Goal: Information Seeking & Learning: Learn about a topic

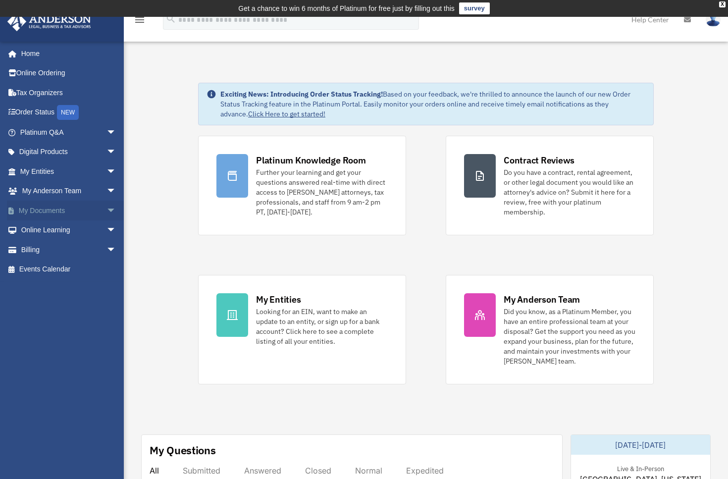
click at [106, 209] on span "arrow_drop_down" at bounding box center [116, 210] width 20 height 20
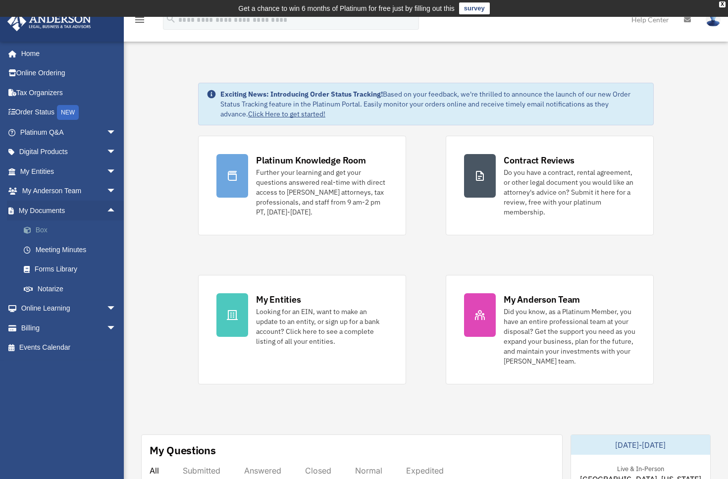
click at [43, 225] on link "Box" at bounding box center [72, 230] width 117 height 20
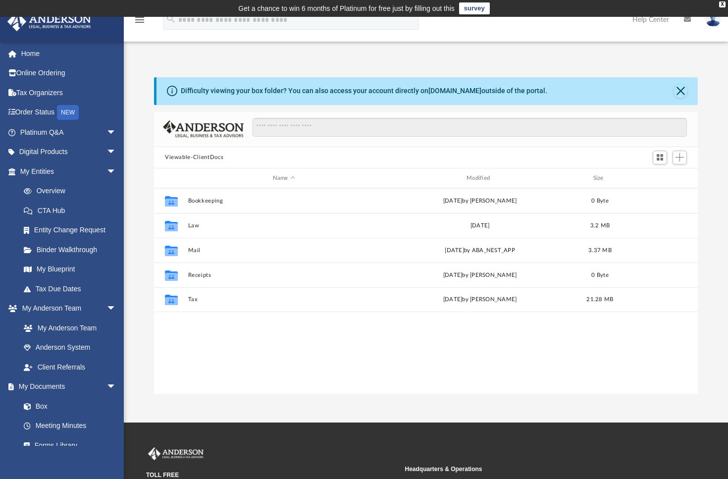
scroll to position [218, 536]
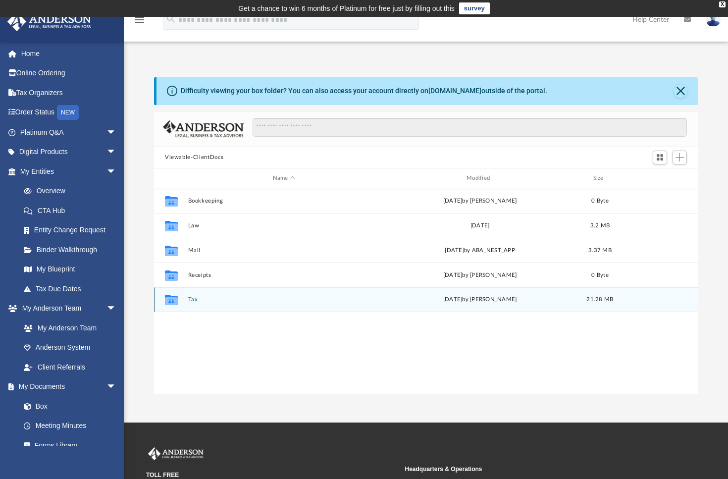
click at [193, 299] on button "Tax" at bounding box center [284, 300] width 192 height 6
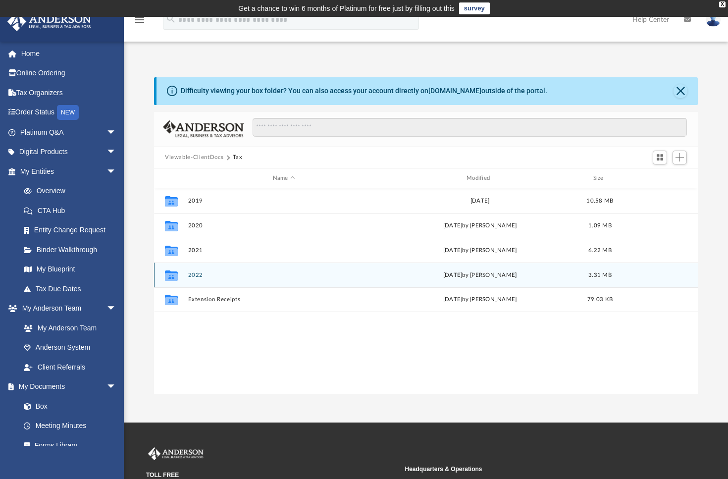
click at [170, 276] on icon "grid" at bounding box center [171, 277] width 13 height 8
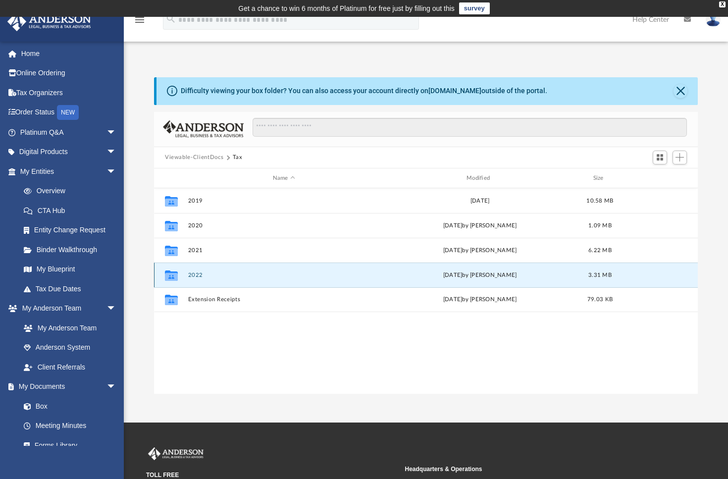
click at [197, 274] on button "2022" at bounding box center [284, 275] width 192 height 6
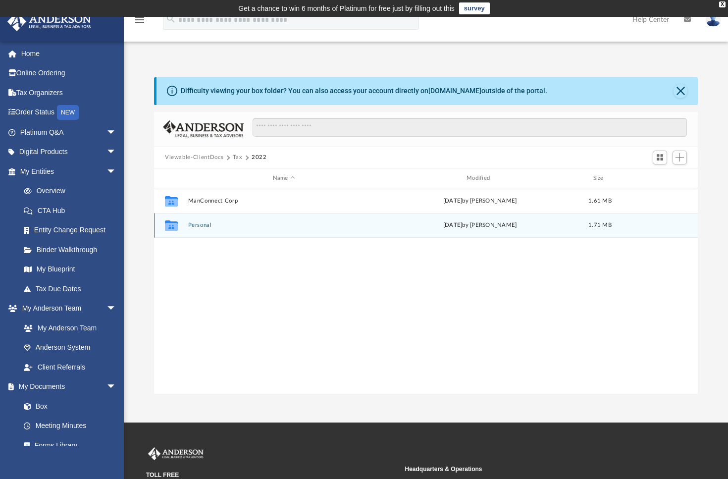
click at [198, 224] on button "Personal" at bounding box center [284, 225] width 192 height 6
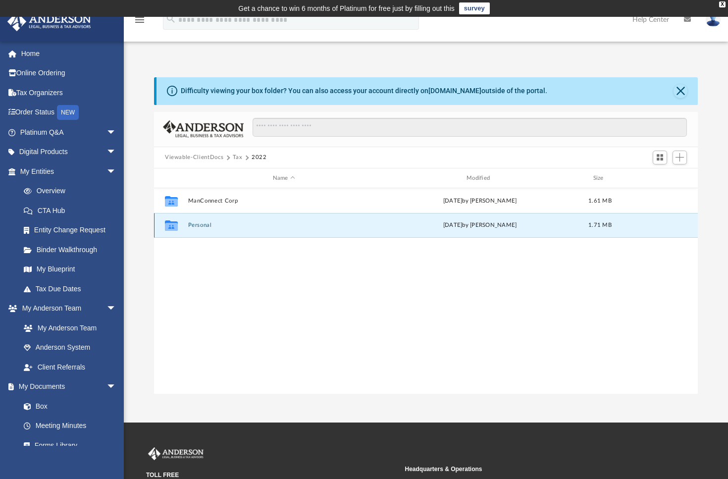
click at [198, 224] on button "Personal" at bounding box center [284, 225] width 192 height 6
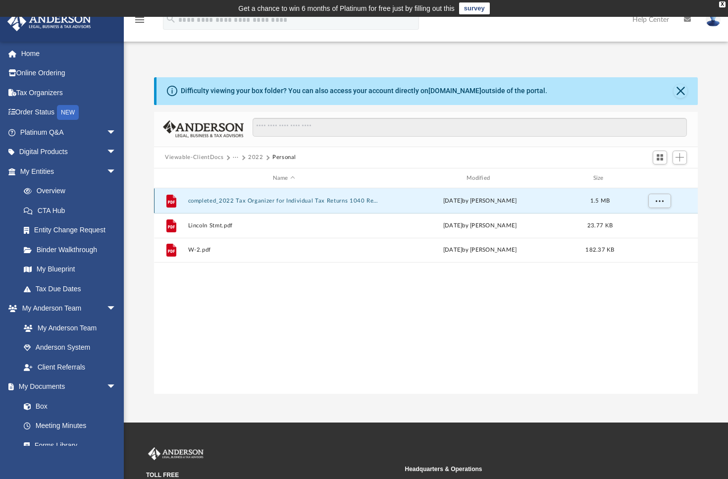
click at [238, 200] on button "completed_2022 Tax Organizer for Individual Tax Returns 1040 Returns.pdf" at bounding box center [284, 201] width 192 height 6
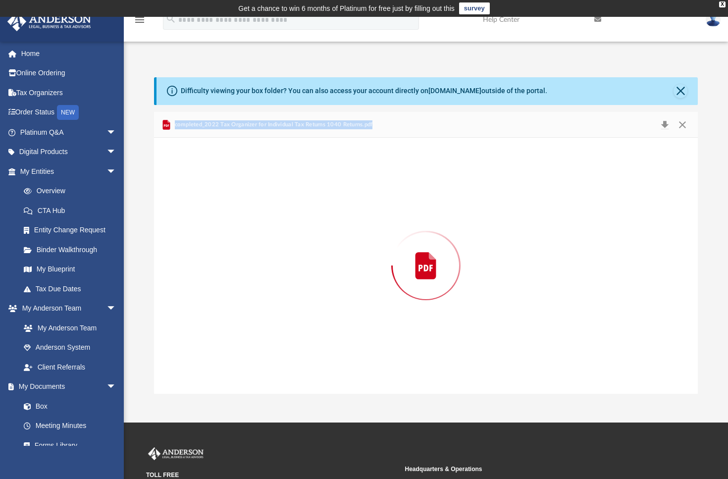
click at [238, 200] on div "Preview" at bounding box center [426, 265] width 544 height 255
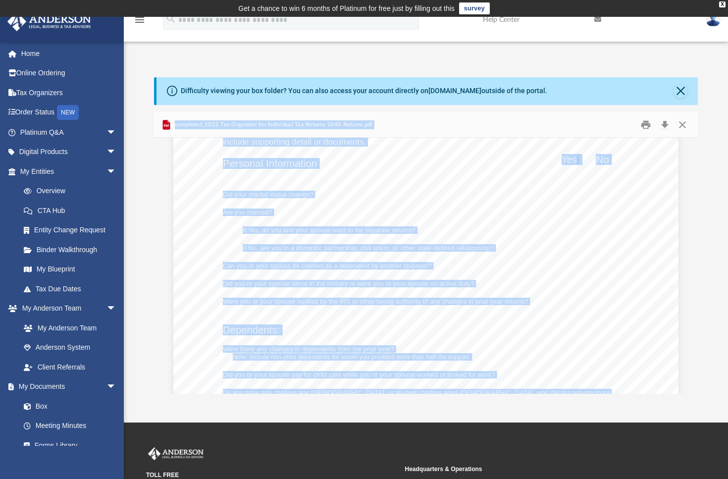
scroll to position [4743, 0]
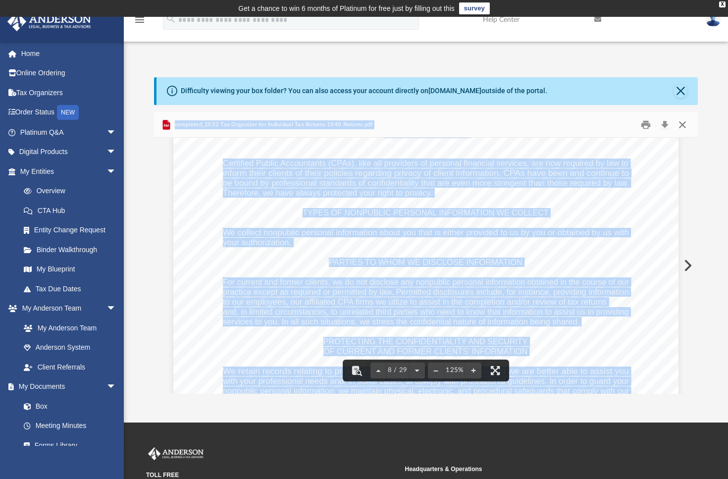
click at [686, 124] on button "Close" at bounding box center [682, 124] width 18 height 15
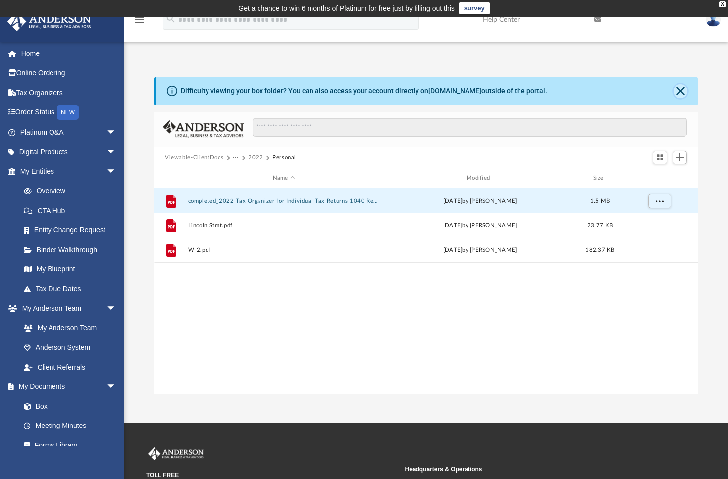
click at [684, 92] on button "Close" at bounding box center [680, 91] width 14 height 14
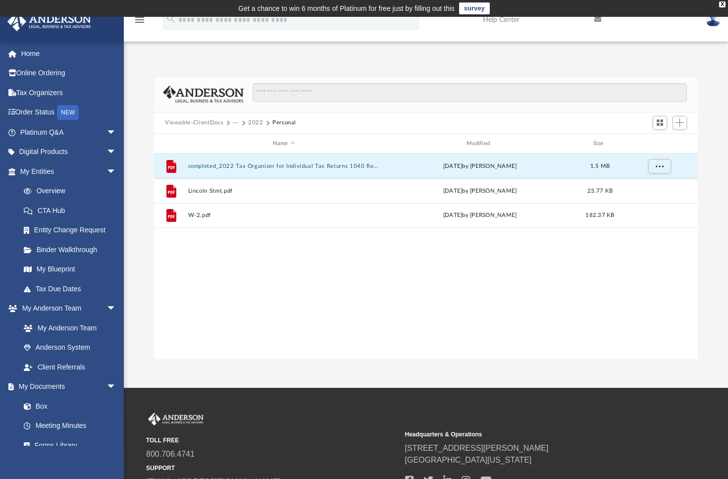
click at [256, 122] on button "2022" at bounding box center [255, 122] width 15 height 9
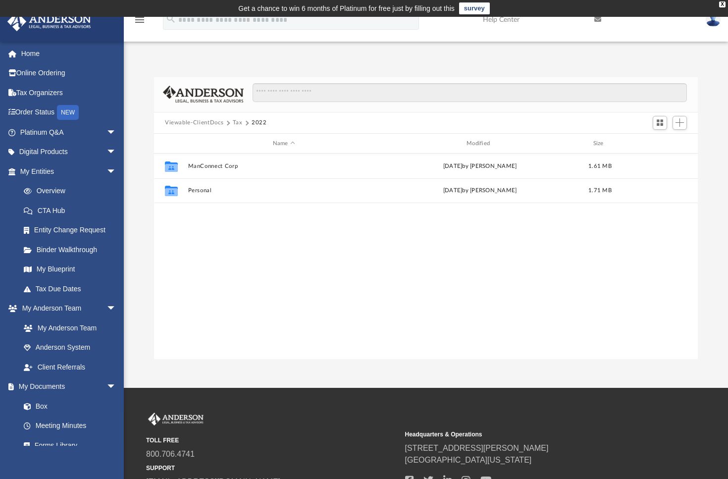
click at [236, 124] on button "Tax" at bounding box center [238, 122] width 10 height 9
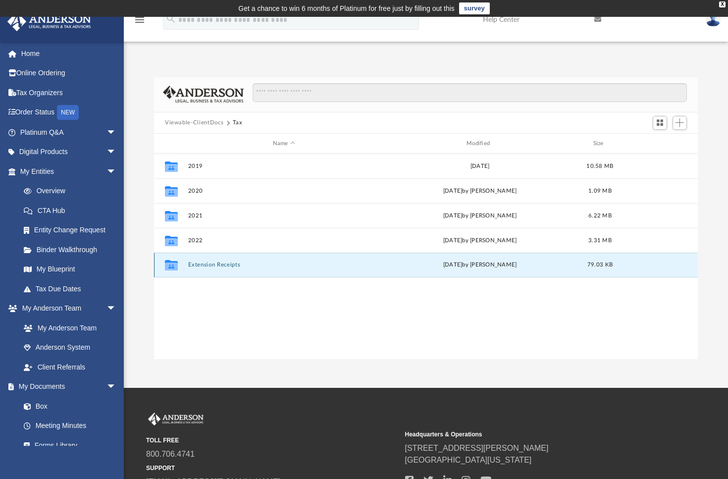
click at [206, 264] on button "Extension Receipts" at bounding box center [284, 265] width 192 height 6
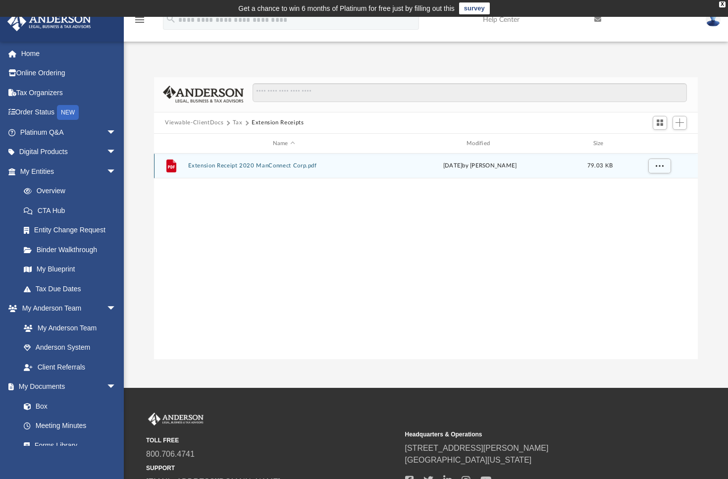
click at [222, 167] on button "Extension Receipt 2020 ManConnect Corp.pdf" at bounding box center [284, 166] width 192 height 6
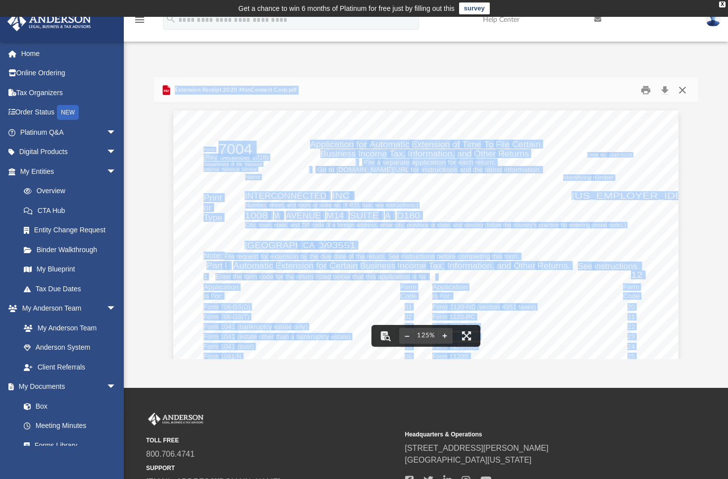
click at [682, 90] on button "Close" at bounding box center [682, 89] width 18 height 15
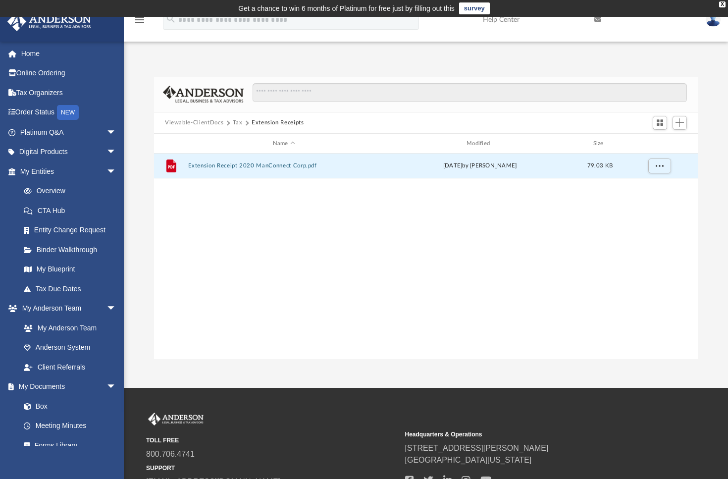
click at [193, 120] on button "Viewable-ClientDocs" at bounding box center [194, 122] width 58 height 9
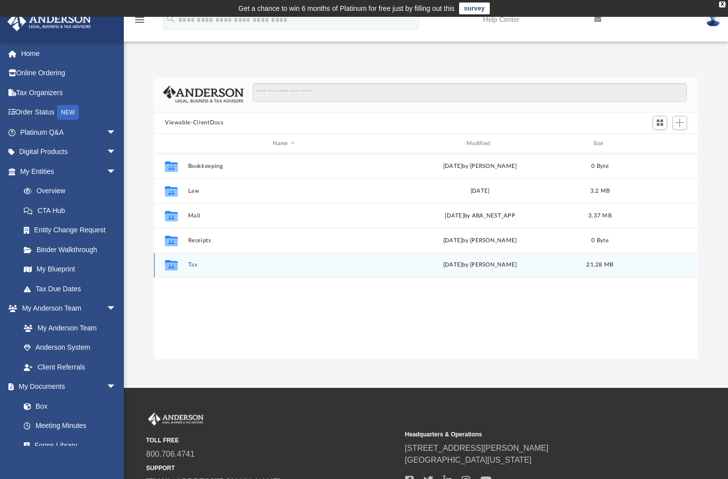
click at [192, 262] on button "Tax" at bounding box center [284, 265] width 192 height 6
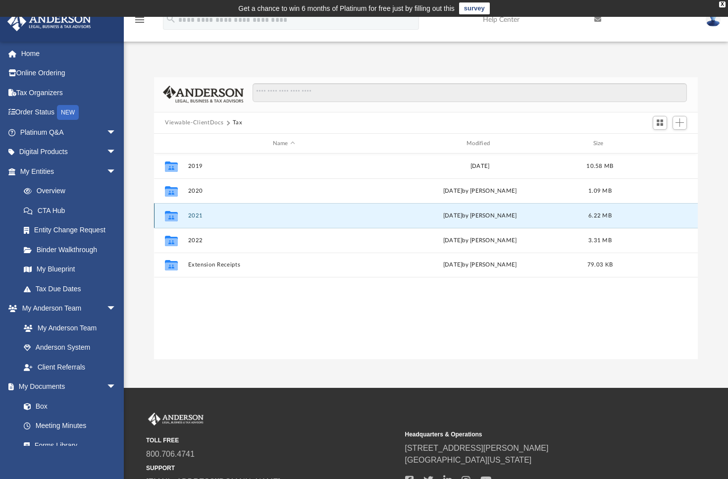
click at [196, 216] on button "2021" at bounding box center [284, 215] width 192 height 6
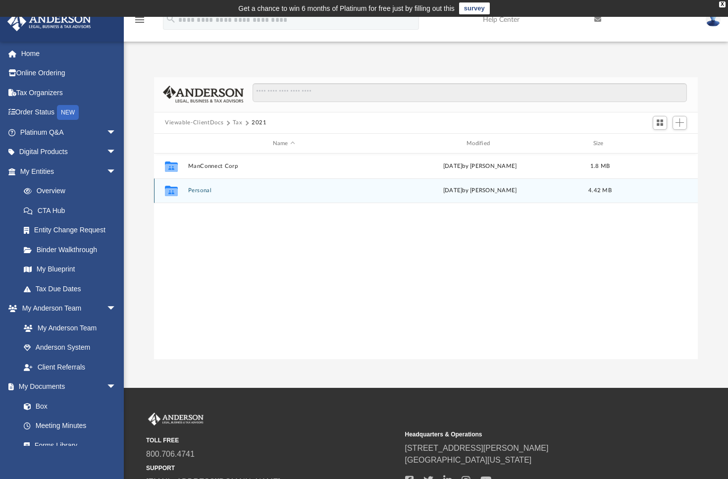
drag, startPoint x: 196, startPoint y: 216, endPoint x: 198, endPoint y: 193, distance: 22.9
click at [198, 193] on button "Personal" at bounding box center [284, 191] width 192 height 6
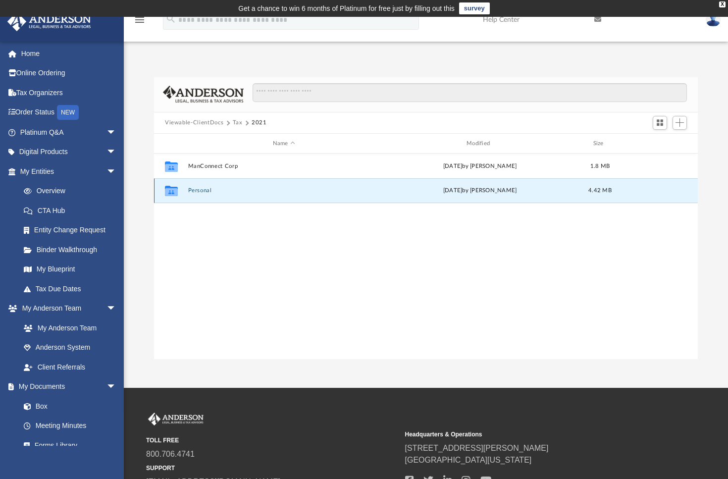
click at [198, 193] on button "Personal" at bounding box center [284, 191] width 192 height 6
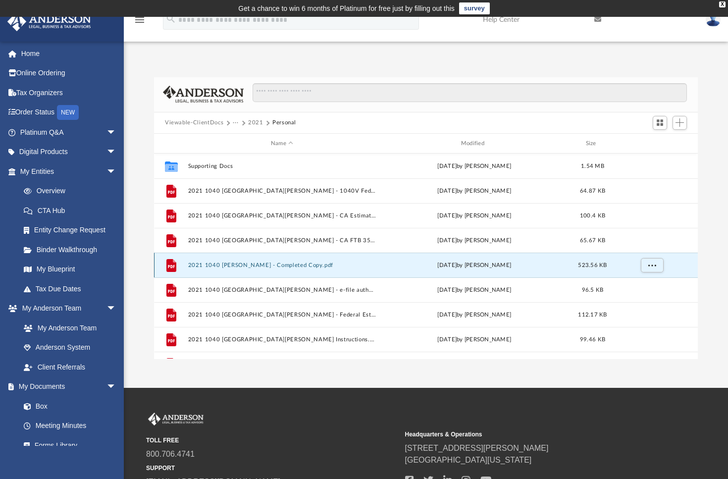
click at [228, 266] on button "2021 1040 Hampton, Katrina - Completed Copy.pdf" at bounding box center [282, 265] width 188 height 6
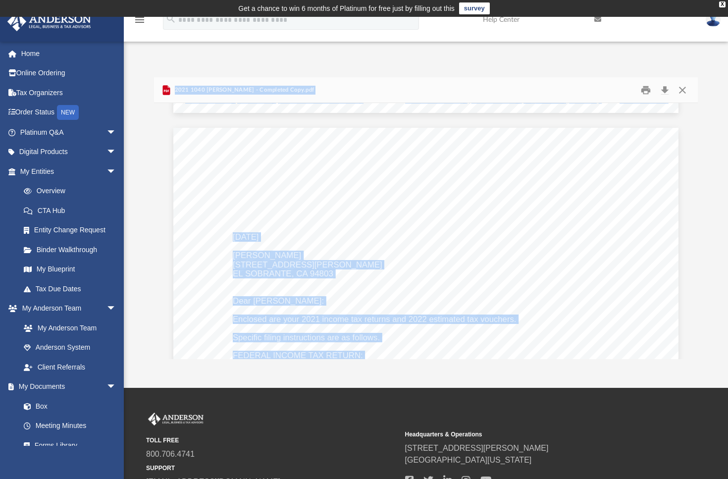
scroll to position [1398, 0]
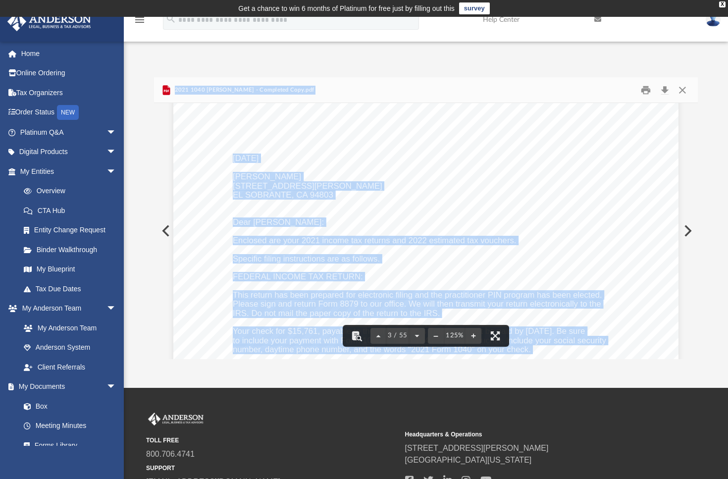
click at [611, 216] on div "March 25, 2024 KATRINA HAMPTON 4001 ST JAMES DR EL SOBRANTE, CA 94803 Dear KATR…" at bounding box center [425, 375] width 505 height 653
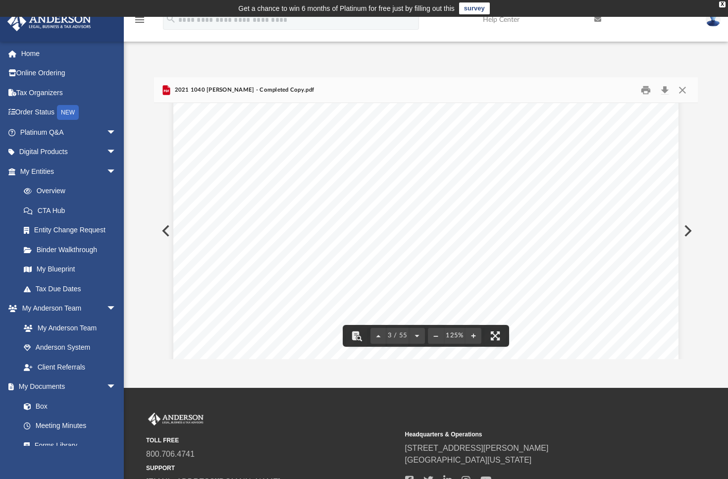
click at [575, 366] on div "App khvassoc@aol.com Sign Out khvassoc@aol.com Home Online Ordering Tax Organiz…" at bounding box center [364, 202] width 728 height 371
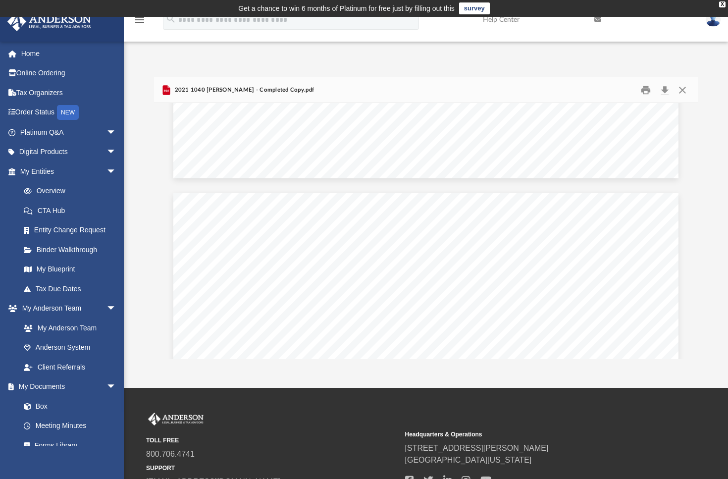
scroll to position [31373, 0]
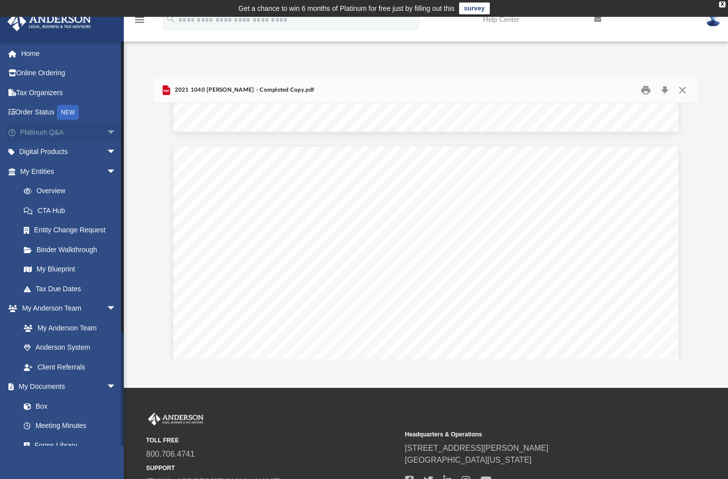
click at [106, 131] on span "arrow_drop_down" at bounding box center [116, 132] width 20 height 20
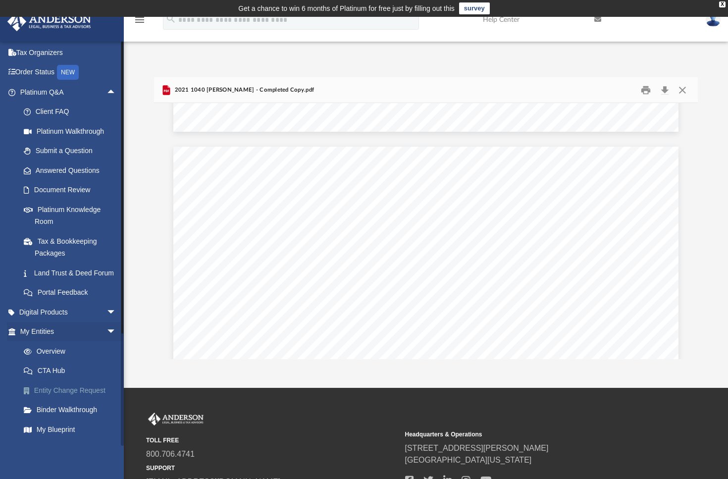
scroll to position [0, 0]
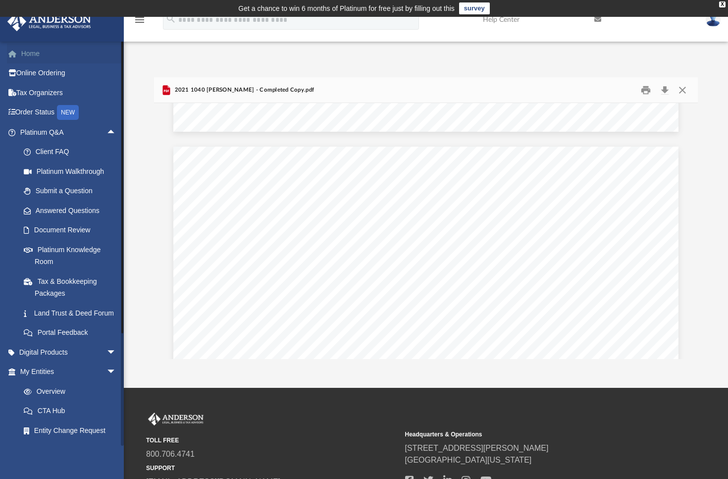
click at [34, 51] on link "Home" at bounding box center [69, 54] width 124 height 20
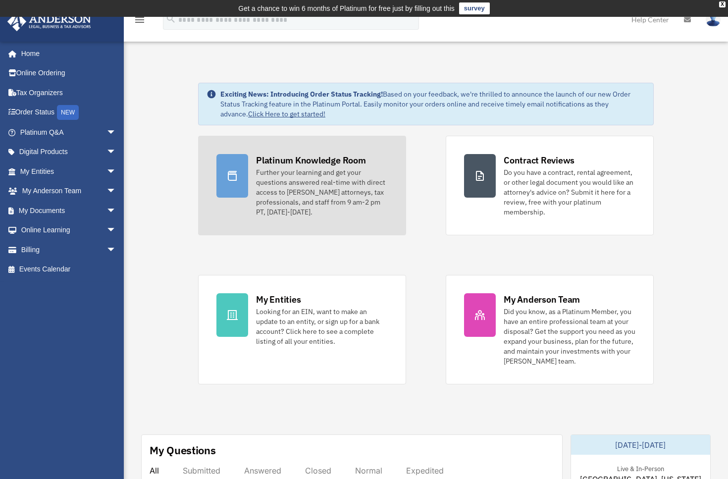
click at [313, 158] on div "Platinum Knowledge Room" at bounding box center [311, 160] width 110 height 12
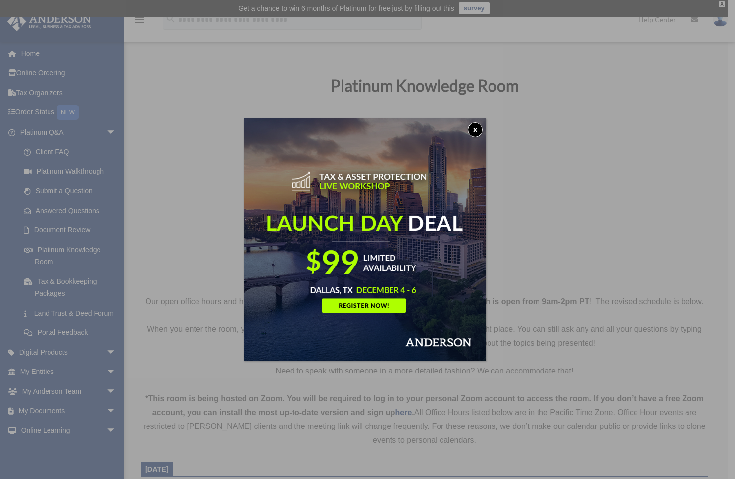
click at [478, 125] on button "x" at bounding box center [475, 129] width 15 height 15
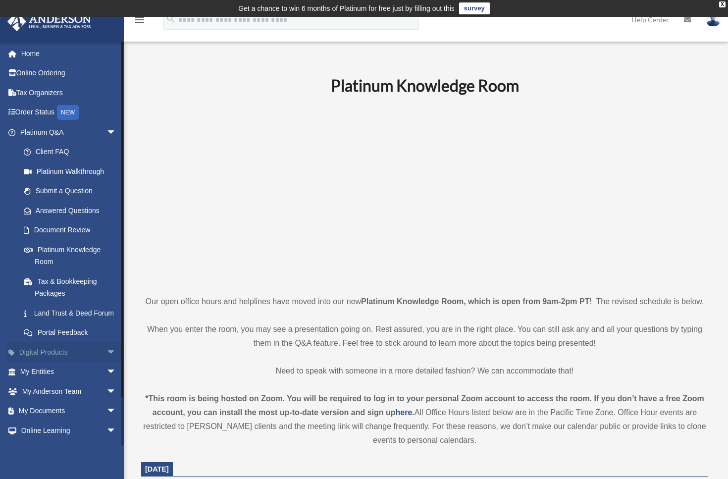
click at [106, 362] on span "arrow_drop_down" at bounding box center [116, 352] width 20 height 20
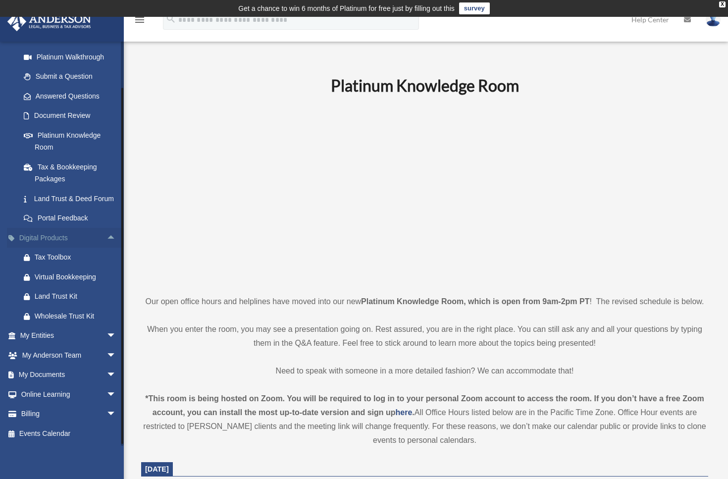
scroll to position [126, 0]
click at [106, 332] on span "arrow_drop_down" at bounding box center [116, 336] width 20 height 20
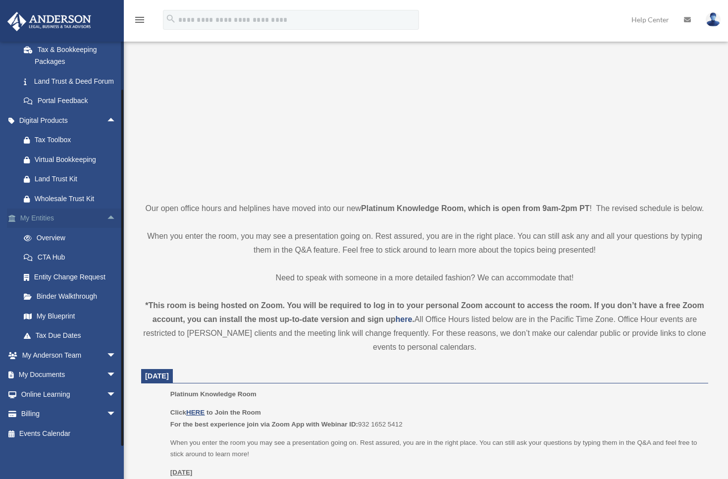
scroll to position [99, 0]
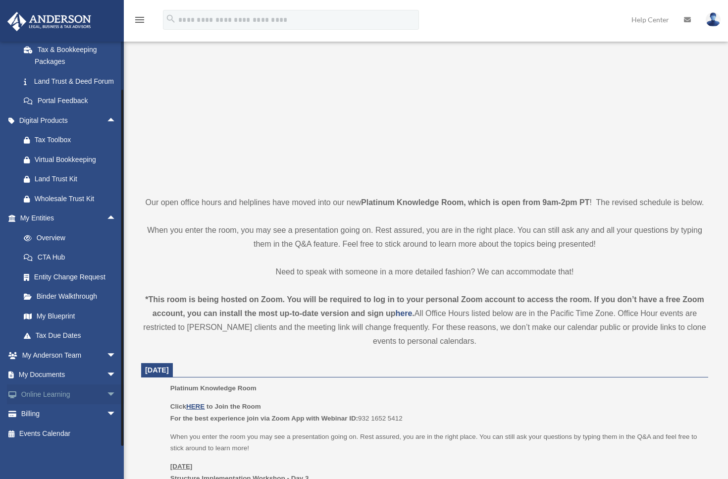
click at [106, 391] on span "arrow_drop_down" at bounding box center [116, 394] width 20 height 20
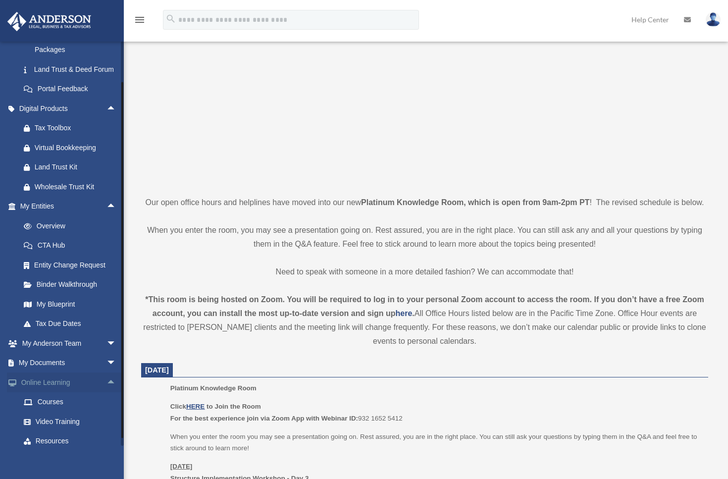
scroll to position [302, 0]
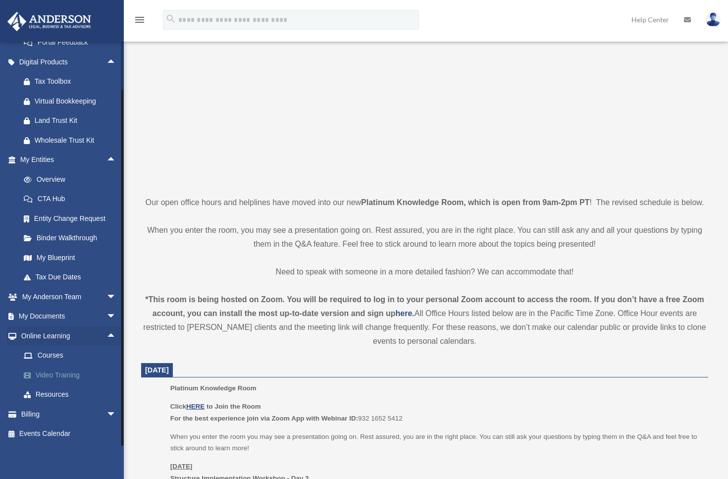
click at [55, 375] on link "Video Training" at bounding box center [72, 375] width 117 height 20
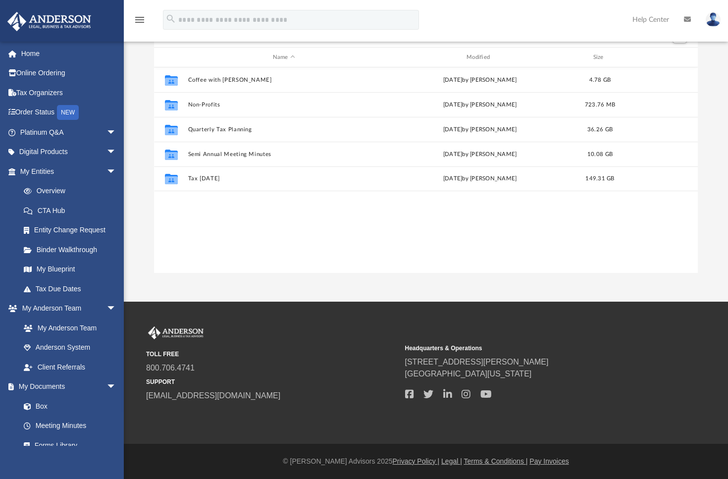
click at [712, 17] on img at bounding box center [712, 19] width 15 height 14
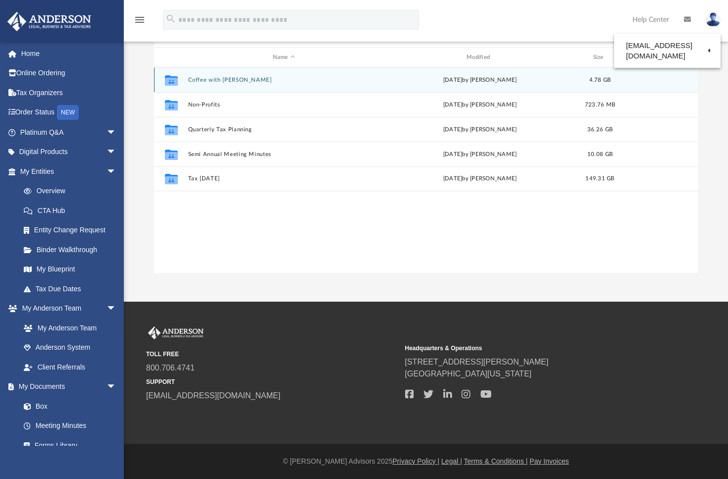
click at [532, 88] on link "Logout" at bounding box center [551, 86] width 99 height 20
